Goal: Transaction & Acquisition: Obtain resource

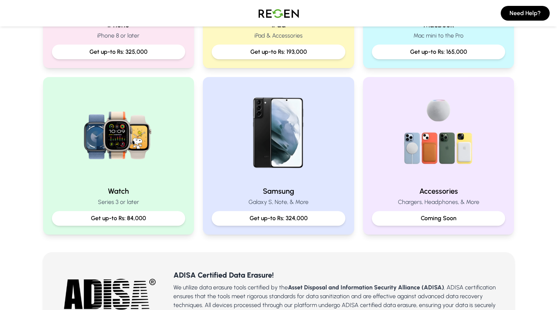
scroll to position [184, 0]
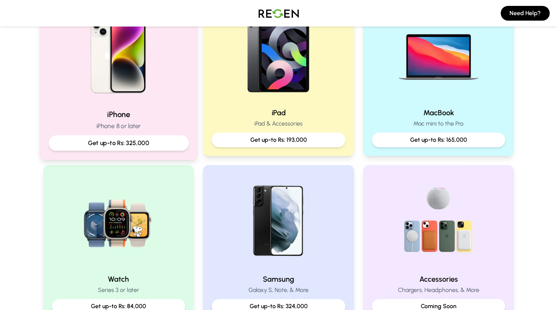
click at [107, 105] on div "iPhone iPhone 8 or later Get up-to Rs: 325,000" at bounding box center [118, 76] width 159 height 165
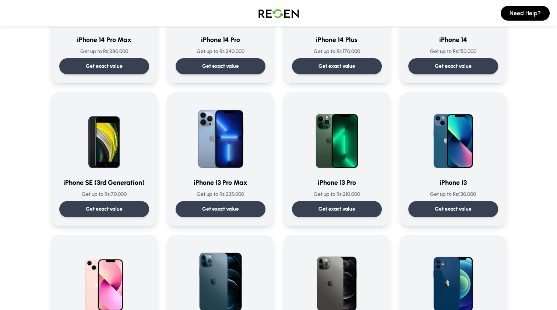
scroll to position [295, 0]
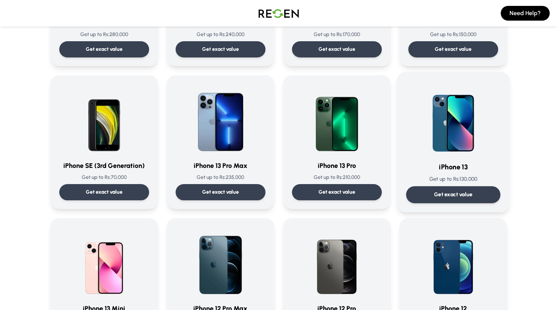
click at [476, 194] on div "Get exact value" at bounding box center [453, 194] width 94 height 17
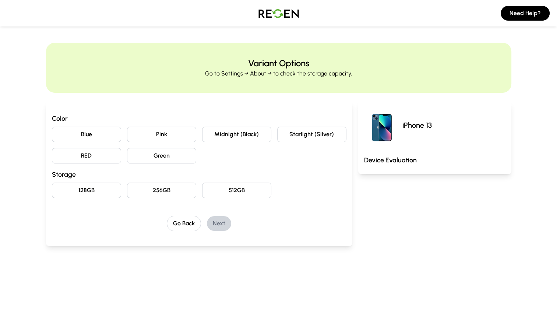
click at [81, 136] on button "Blue" at bounding box center [86, 134] width 69 height 15
click at [93, 190] on button "128GB" at bounding box center [86, 190] width 69 height 15
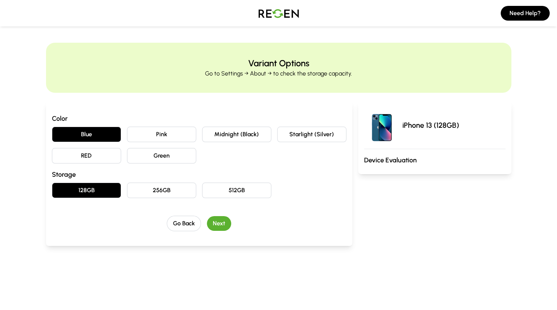
click at [221, 223] on button "Next" at bounding box center [219, 223] width 24 height 15
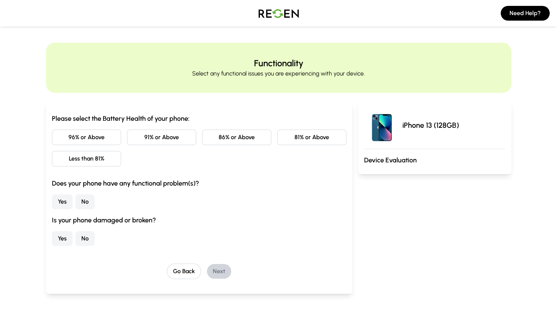
click at [110, 157] on button "Less than 81%" at bounding box center [86, 158] width 69 height 15
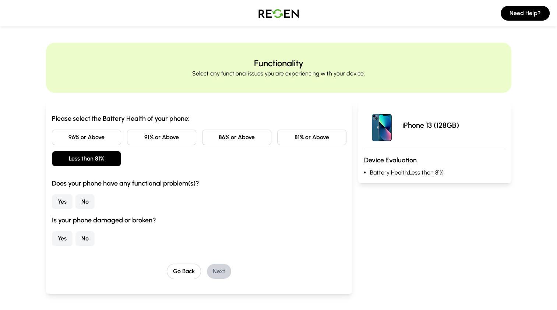
click at [88, 200] on button "No" at bounding box center [85, 201] width 19 height 15
click at [83, 239] on button "No" at bounding box center [85, 238] width 19 height 15
click at [225, 271] on button "Next" at bounding box center [219, 271] width 24 height 15
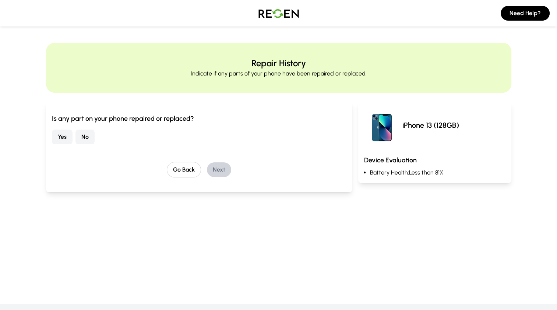
click at [87, 136] on button "No" at bounding box center [85, 137] width 19 height 15
click at [224, 170] on button "Next" at bounding box center [219, 169] width 24 height 15
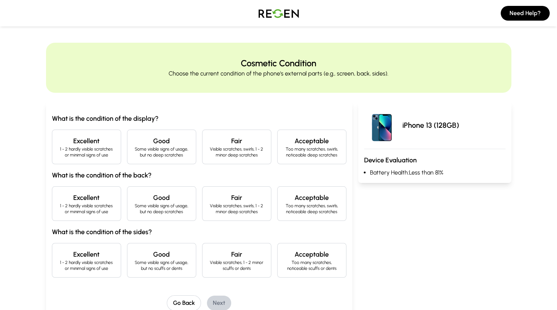
click at [94, 138] on h4 "Excellent" at bounding box center [86, 141] width 57 height 10
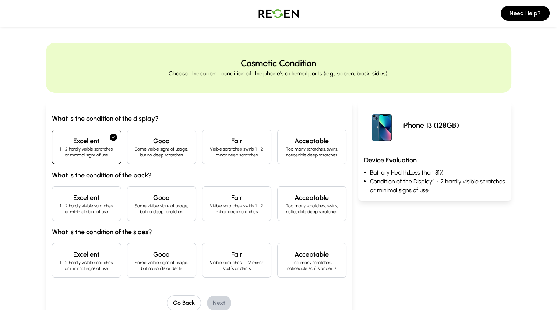
click at [96, 206] on p "1 - 2 hardly visible scratches or minimal signs of use" at bounding box center [86, 209] width 57 height 12
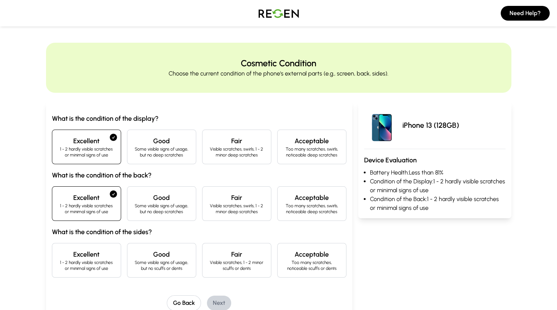
click at [110, 262] on p "1 - 2 hardly visible scratches or minimal signs of use" at bounding box center [86, 266] width 57 height 12
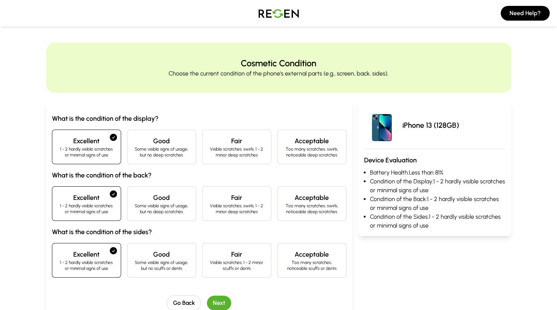
click at [221, 301] on button "Next" at bounding box center [219, 303] width 24 height 15
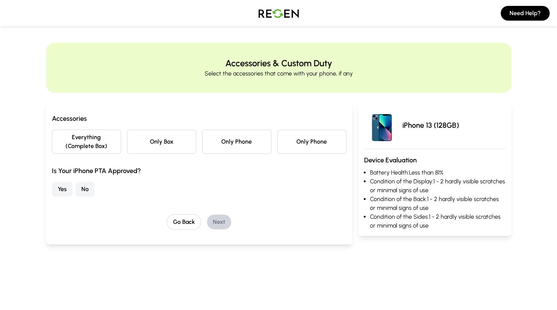
click at [242, 144] on button "Only Phone" at bounding box center [236, 142] width 69 height 24
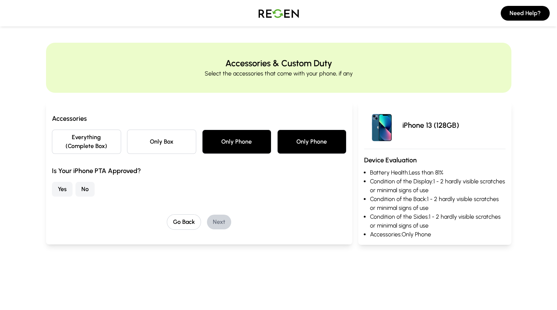
click at [86, 189] on button "No" at bounding box center [85, 189] width 19 height 15
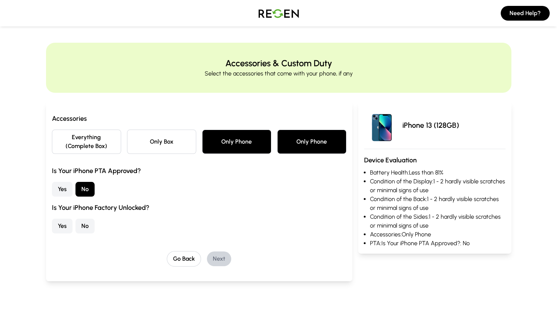
click at [86, 226] on button "No" at bounding box center [85, 226] width 19 height 15
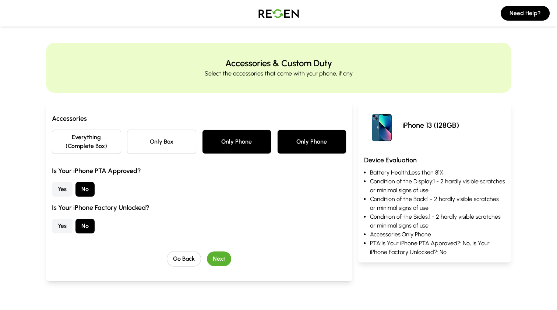
click at [220, 257] on button "Next" at bounding box center [219, 259] width 24 height 15
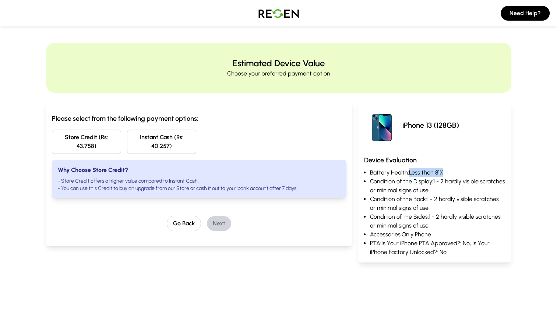
drag, startPoint x: 444, startPoint y: 173, endPoint x: 410, endPoint y: 173, distance: 34.3
click at [410, 173] on li "Battery Health: Less than 81%" at bounding box center [438, 172] width 136 height 9
drag, startPoint x: 410, startPoint y: 173, endPoint x: 450, endPoint y: 173, distance: 40.1
click at [450, 173] on li "Battery Health: Less than 81%" at bounding box center [438, 172] width 136 height 9
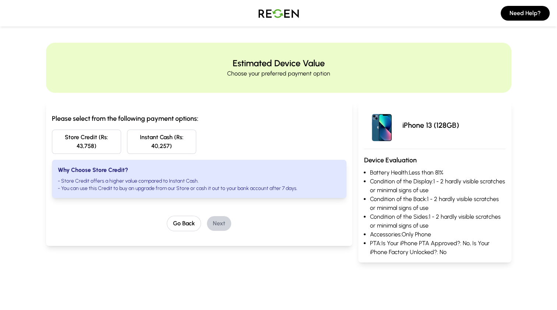
drag, startPoint x: 371, startPoint y: 173, endPoint x: 375, endPoint y: 173, distance: 4.4
click at [371, 173] on li "Battery Health: Less than 81%" at bounding box center [438, 172] width 136 height 9
click at [436, 172] on li "Battery Health: Less than 81%" at bounding box center [438, 172] width 136 height 9
click at [444, 176] on li "Battery Health: Less than 81%" at bounding box center [438, 172] width 136 height 9
click at [186, 224] on button "Go Back" at bounding box center [184, 223] width 34 height 15
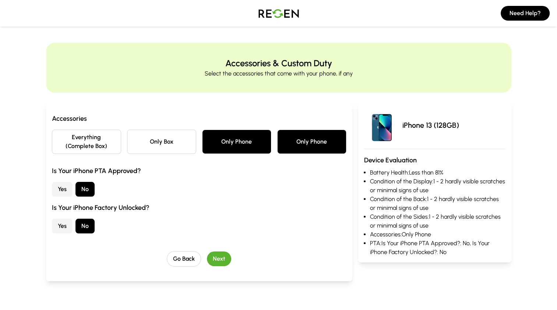
click at [96, 138] on button "Everything (Complete Box)" at bounding box center [86, 142] width 69 height 24
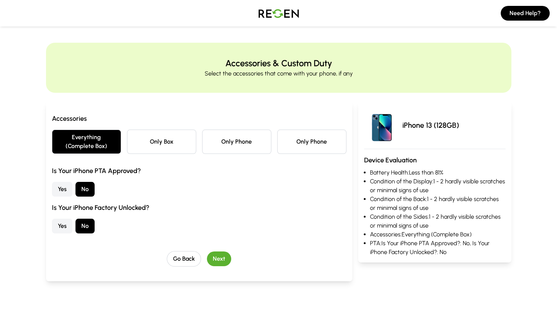
click at [222, 257] on button "Next" at bounding box center [219, 259] width 24 height 15
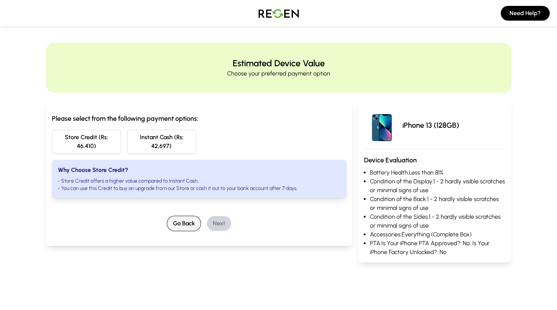
click at [187, 225] on button "Go Back" at bounding box center [184, 223] width 34 height 15
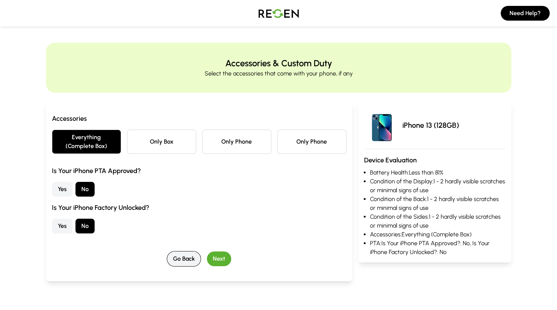
click at [188, 262] on button "Go Back" at bounding box center [184, 258] width 34 height 15
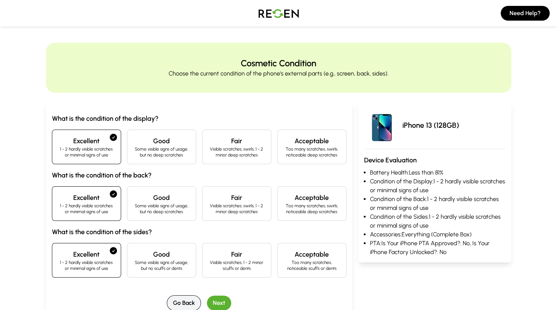
click at [187, 300] on button "Go Back" at bounding box center [184, 302] width 34 height 15
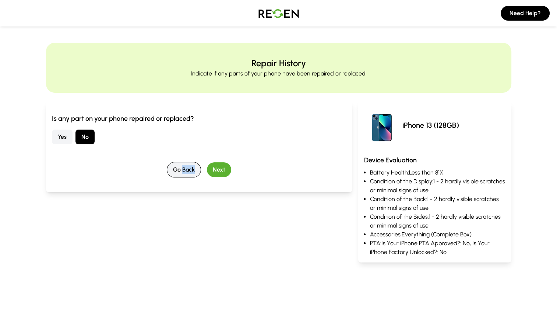
click at [174, 171] on button "Go Back" at bounding box center [184, 169] width 34 height 15
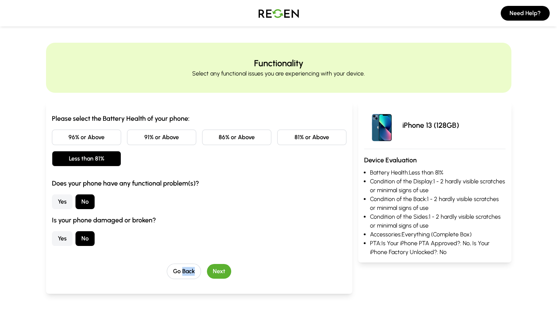
click at [143, 136] on button "91% or Above" at bounding box center [161, 137] width 69 height 15
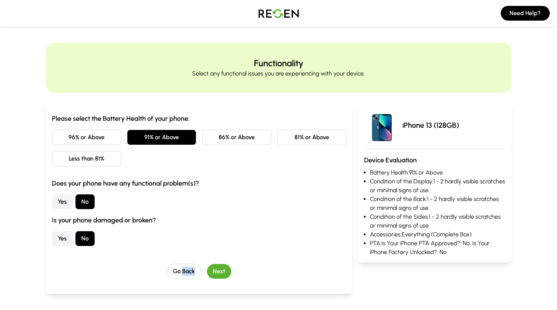
click at [217, 271] on button "Next" at bounding box center [219, 271] width 24 height 15
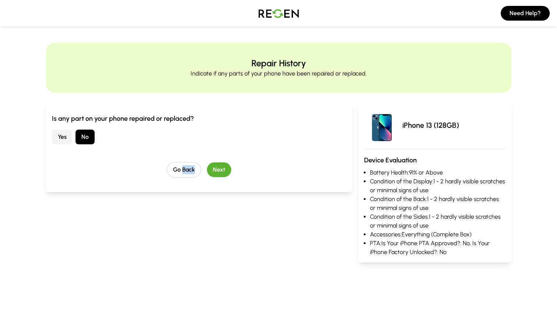
click at [224, 170] on button "Next" at bounding box center [219, 169] width 24 height 15
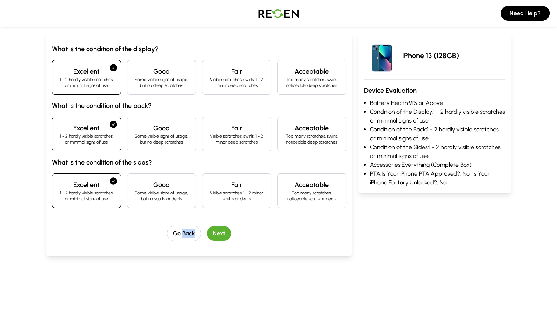
scroll to position [74, 0]
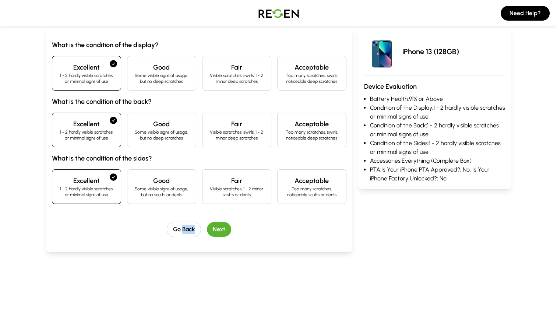
click at [224, 231] on button "Next" at bounding box center [219, 229] width 24 height 15
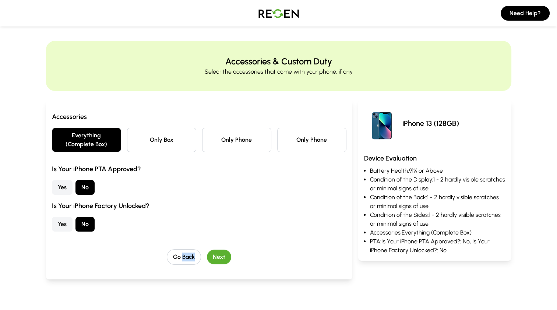
scroll to position [0, 0]
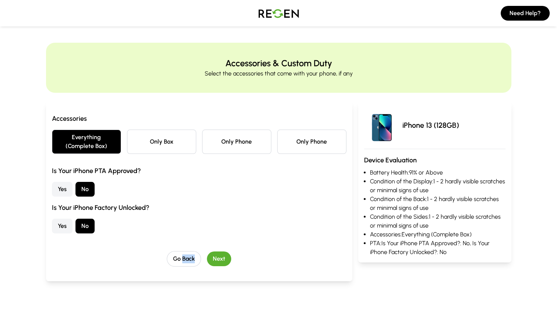
click at [224, 257] on button "Next" at bounding box center [219, 259] width 24 height 15
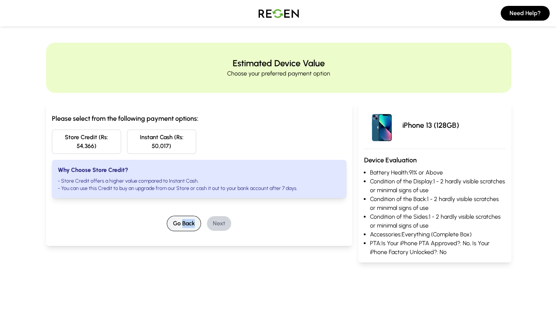
click at [180, 224] on button "Go Back" at bounding box center [184, 223] width 34 height 15
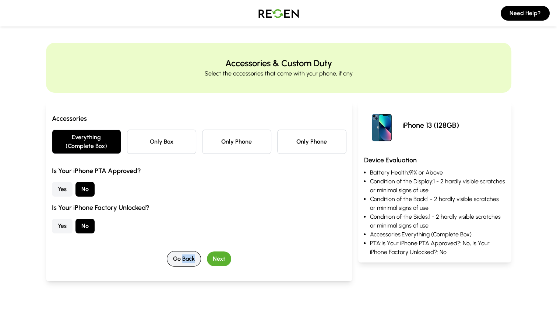
click at [180, 257] on button "Go Back" at bounding box center [184, 258] width 34 height 15
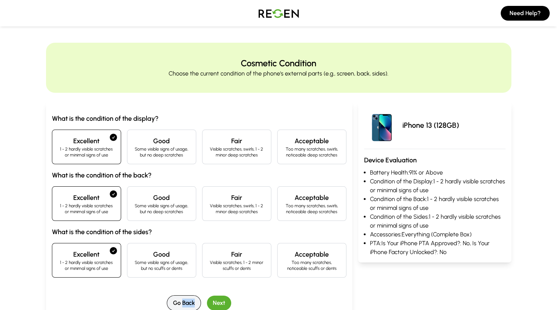
click at [172, 307] on button "Go Back" at bounding box center [184, 302] width 34 height 15
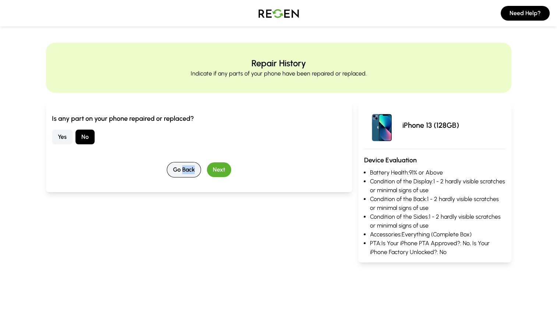
click at [180, 171] on button "Go Back" at bounding box center [184, 169] width 34 height 15
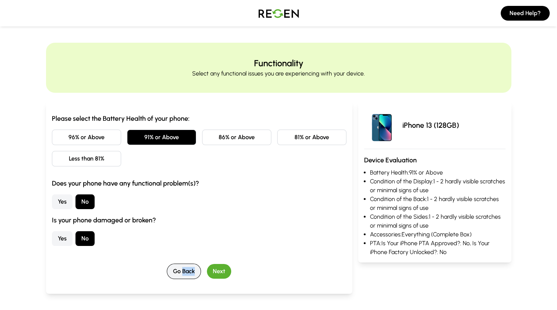
click at [180, 270] on button "Go Back" at bounding box center [184, 271] width 34 height 15
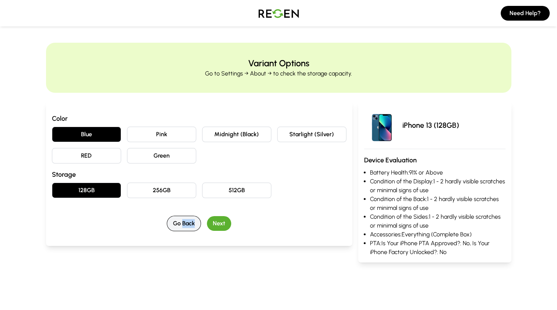
click at [179, 220] on button "Go Back" at bounding box center [184, 223] width 34 height 15
